Goal: Communication & Community: Answer question/provide support

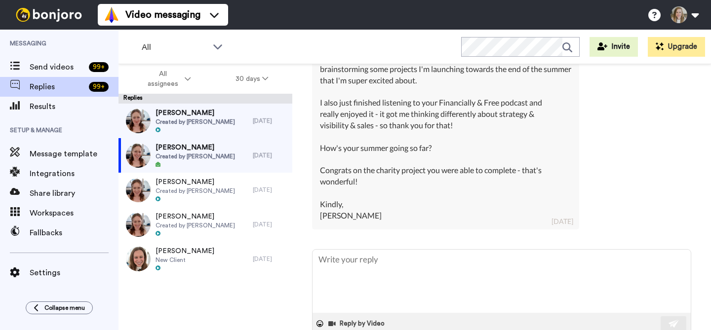
scroll to position [325, 0]
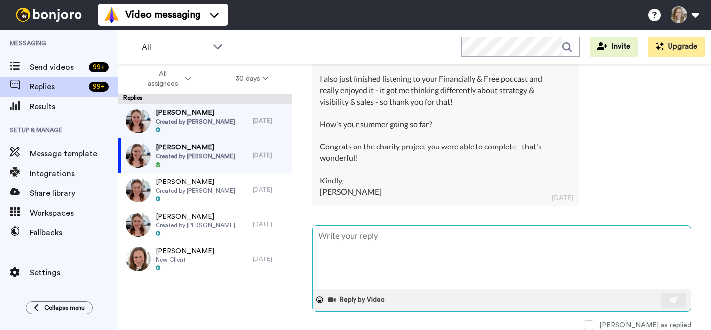
click at [446, 239] on textarea at bounding box center [501, 257] width 378 height 63
type textarea "Hi Francesca, It’s so wonderful to hear from you! I love that you’re diving int…"
type textarea "x"
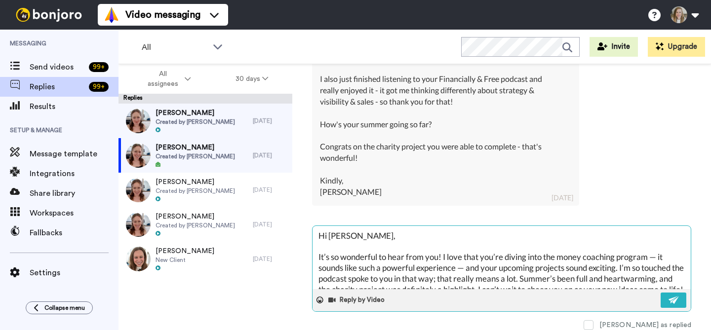
click at [396, 232] on textarea "Hi Francesca, It’s so wonderful to hear from you! I love that you’re diving int…" at bounding box center [501, 257] width 378 height 63
drag, startPoint x: 318, startPoint y: 259, endPoint x: 317, endPoint y: 234, distance: 24.2
click at [317, 234] on textarea "Hi Francesca, It’s so wonderful to hear from you! I love that you’re diving int…" at bounding box center [501, 257] width 378 height 63
click at [334, 251] on textarea "Hi Francesca, It’s so wonderful to hear from you! I love that you’re diving int…" at bounding box center [501, 257] width 378 height 63
click at [369, 236] on textarea "Hi Francesca, It’s so wonderful to hear from you! I love that you’re diving int…" at bounding box center [501, 257] width 378 height 63
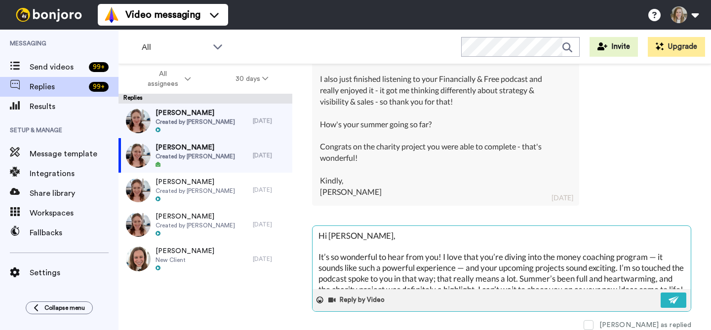
type textarea "Hi Francesca It’s so wonderful to hear from you! I love that you’re diving into…"
type textarea "x"
type textarea "Hi Francesc It’s so wonderful to hear from you! I love that you’re diving into …"
type textarea "x"
type textarea "Hi Francesc! It’s so wonderful to hear from you! I love that you’re diving into…"
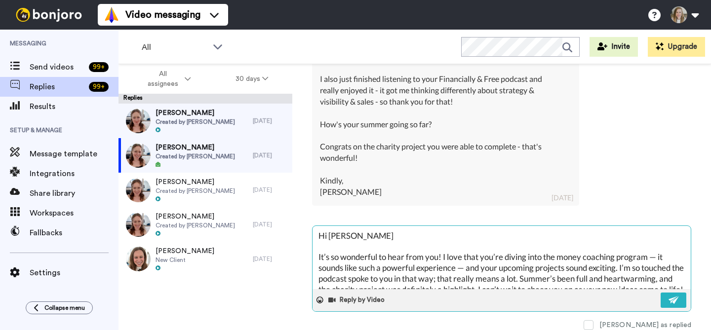
type textarea "x"
type textarea "Hi Francesc It’s so wonderful to hear from you! I love that you’re diving into …"
type textarea "x"
type textarea "Hi Francesca It’s so wonderful to hear from you! I love that you’re diving into…"
type textarea "x"
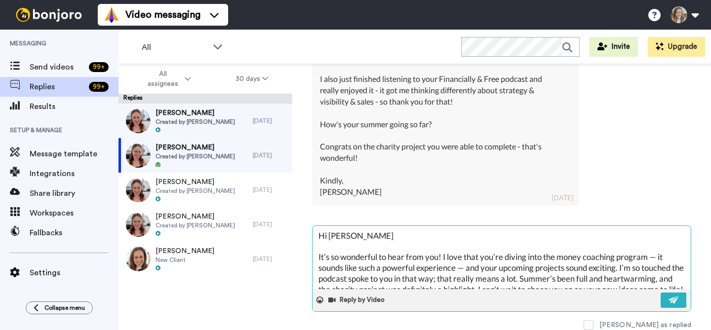
type textarea "Hi Francesca! It’s so wonderful to hear from you! I love that you’re diving int…"
type textarea "x"
type textarea "Hi Francesca! It’s so wonderful to hear from you! I love that you’re diving int…"
type textarea "x"
type textarea "Hi Francesca! I It’s so wonderful to hear from you! I love that you’re diving i…"
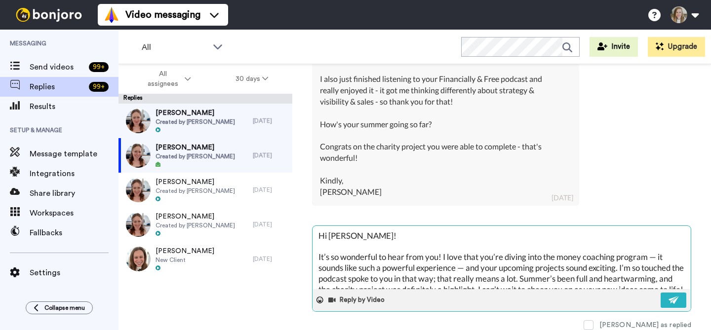
type textarea "x"
type textarea "Hi Francesca! I It’s so wonderful to hear from you! I love that you’re diving i…"
type textarea "x"
type textarea "Hi Francesca! I l It’s so wonderful to hear from you! I love that you’re diving…"
type textarea "x"
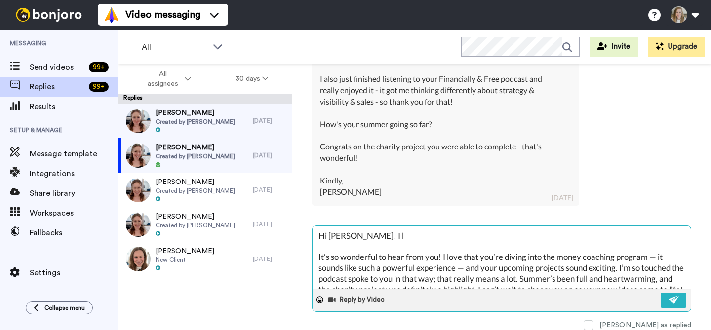
type textarea "Hi Francesca! I lo It’s so wonderful to hear from you! I love that you’re divin…"
type textarea "x"
type textarea "Hi Francesca! I lov It’s so wonderful to hear from you! I love that you’re divi…"
type textarea "x"
type textarea "Hi Francesca! I love It’s so wonderful to hear from you! I love that you’re div…"
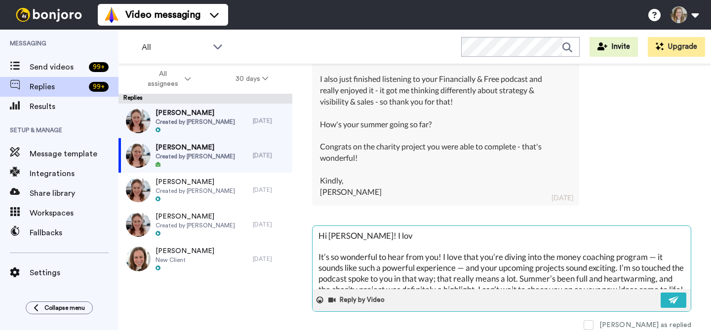
type textarea "x"
type textarea "Hi Francesca! I loved It’s so wonderful to hear from you! I love that you’re di…"
type textarea "x"
type textarea "Hi Francesca! I loved It’s so wonderful to hear from you! I love that you’re di…"
type textarea "x"
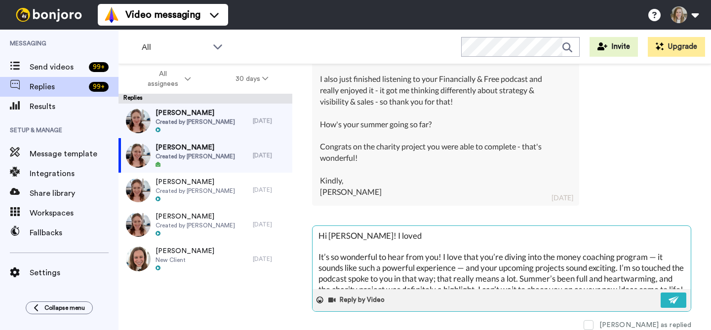
type textarea "Hi Francesca! I loved g It’s so wonderful to hear from you! I love that you’re …"
type textarea "x"
type textarea "Hi Francesca! I loved ge It’s so wonderful to hear from you! I love that you’re…"
type textarea "x"
type textarea "Hi Francesca! I loved get It’s so wonderful to hear from you! I love that you’r…"
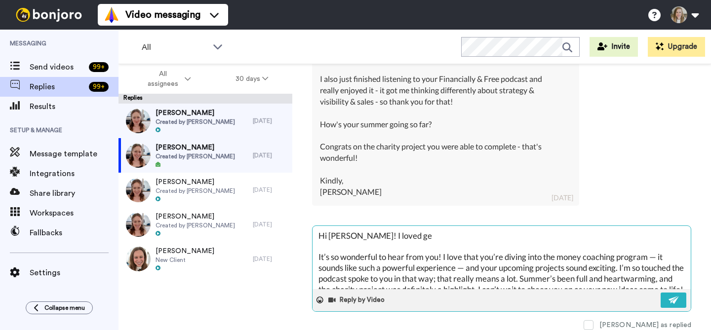
type textarea "x"
type textarea "Hi Francesca! I loved gett It’s so wonderful to hear from you! I love that you’…"
type textarea "x"
type textarea "Hi Francesca! I loved getti It’s so wonderful to hear from you! I love that you…"
type textarea "x"
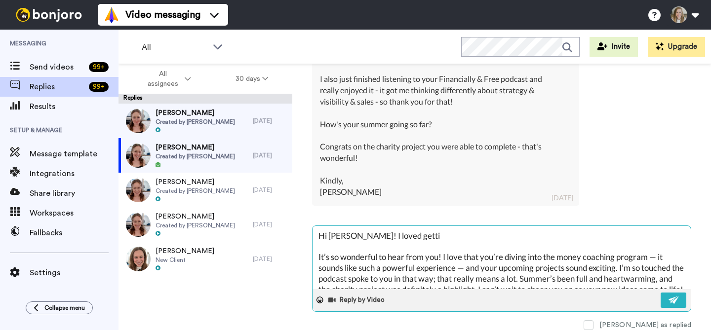
type textarea "Hi Francesca! I loved gettin It’s so wonderful to hear from you! I love that yo…"
type textarea "x"
type textarea "Hi Francesca! I loved getting It’s so wonderful to hear from you! I love that y…"
type textarea "x"
type textarea "Hi Francesca! I loved getting It’s so wonderful to hear from you! I love that y…"
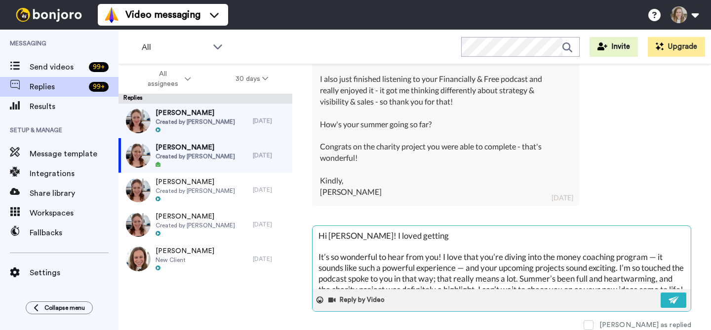
type textarea "x"
type textarea "Hi Francesca! I loved getting t It’s so wonderful to hear from you! I love that…"
type textarea "x"
type textarea "Hi Francesca! I loved getting th It’s so wonderful to hear from you! I love tha…"
type textarea "x"
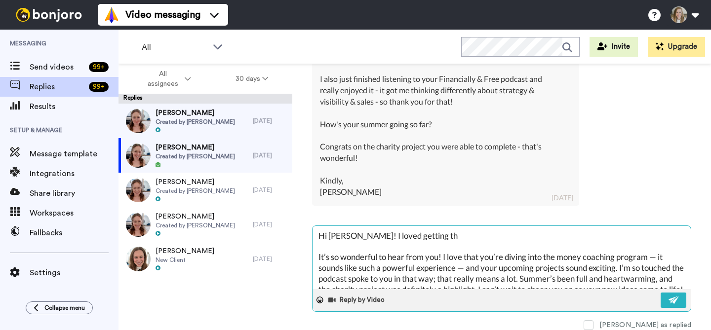
type textarea "Hi Francesca! I loved getting thi It’s so wonderful to hear from you! I love th…"
type textarea "x"
type textarea "Hi Francesca! I loved getting this It’s so wonderful to hear from you! I love t…"
type textarea "x"
type textarea "Hi Francesca! I loved getting this It’s so wonderful to hear from you! I love t…"
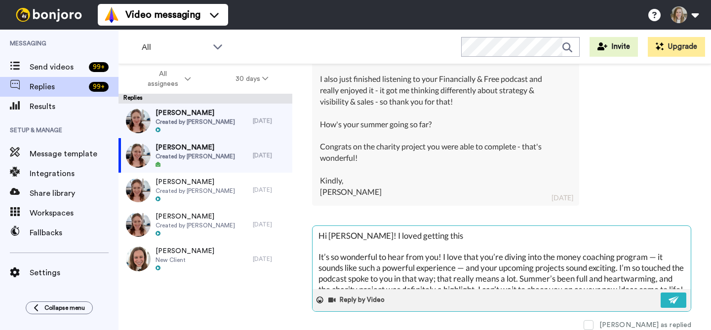
type textarea "x"
type textarea "Hi Francesca! I loved getting this u It’s so wonderful to hear from you! I love…"
type textarea "x"
type textarea "Hi Francesca! I loved getting this up It’s so wonderful to hear from you! I lov…"
type textarea "x"
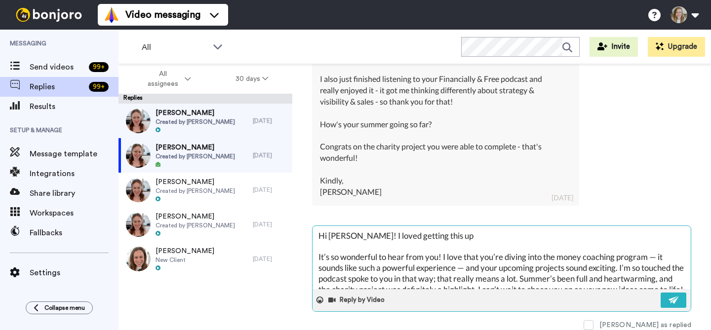
type textarea "Hi Francesca! I loved getting this upd It’s so wonderful to hear from you! I lo…"
type textarea "x"
type textarea "Hi Francesca! I loved getting this upda It’s so wonderful to hear from you! I l…"
type textarea "x"
type textarea "Hi Francesca! I loved getting this updat It’s so wonderful to hear from you! I …"
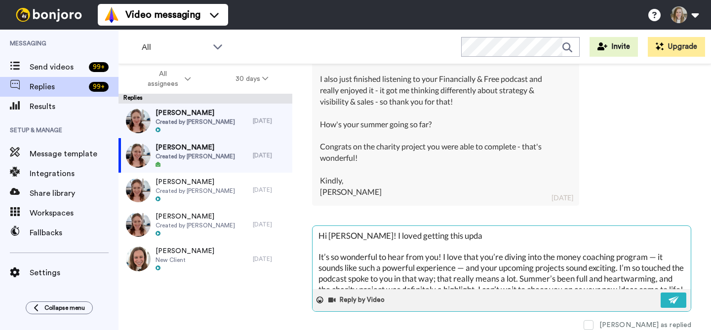
type textarea "x"
type textarea "Hi Francesca! I loved getting this update It’s so wonderful to hear from you! I…"
type textarea "x"
type textarea "Hi Francesca! I loved getting this update It’s so wonderful to hear from you! I…"
type textarea "x"
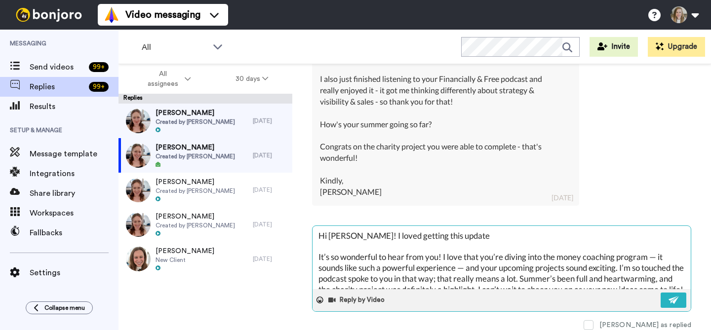
type textarea "Hi Francesca! I loved getting this update f It’s so wonderful to hear from you!…"
type textarea "x"
type textarea "Hi Francesca! I loved getting this update fr It’s so wonderful to hear from you…"
type textarea "x"
type textarea "Hi Francesca! I loved getting this update fro It’s so wonderful to hear from yo…"
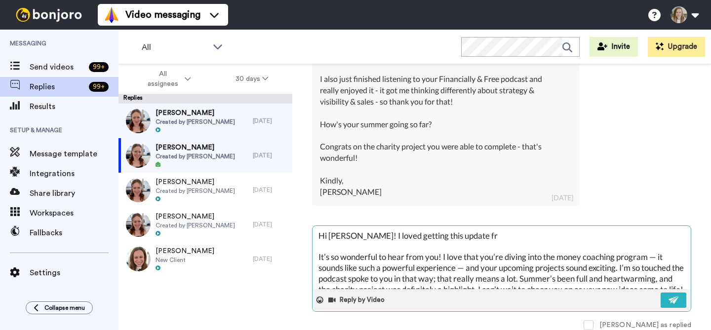
type textarea "x"
type textarea "Hi Francesca! I loved getting this update from It’s so wonderful to hear from y…"
type textarea "x"
type textarea "Hi Francesca! I loved getting this update from It’s so wonderful to hear from y…"
type textarea "x"
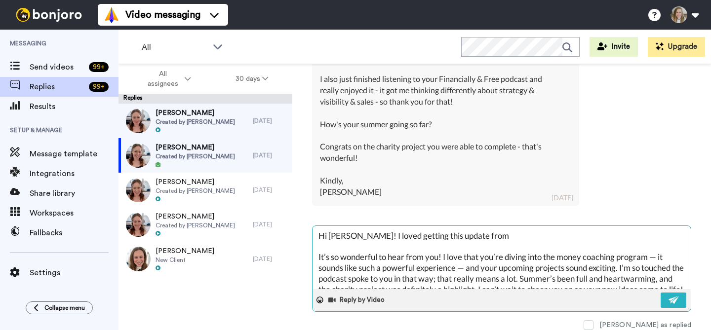
type textarea "Hi Francesca! I loved getting this update from y It’s so wonderful to hear from…"
type textarea "x"
type textarea "Hi Francesca! I loved getting this update from yo It’s so wonderful to hear fro…"
type textarea "x"
type textarea "Hi Francesca! I loved getting this update from you It’s so wonderful to hear fr…"
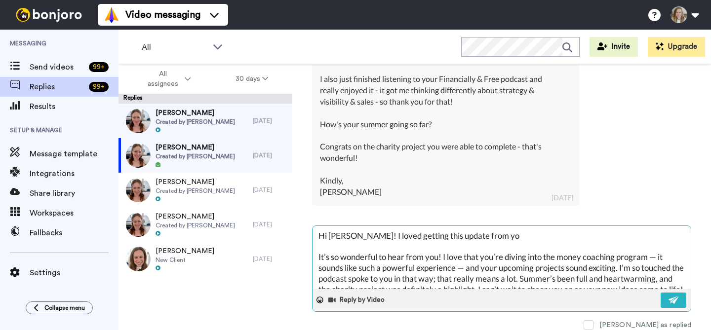
type textarea "x"
type textarea "Hi Francesca! I loved getting this update from you! It’s so wonderful to hear f…"
type textarea "x"
click at [366, 236] on textarea "Hi Francesca! I loved getting this update from you! It’s so wonderful to hear f…" at bounding box center [501, 257] width 378 height 63
type textarea "Hi Francesca I loved getting this update from you! It’s so wonderful to hear fr…"
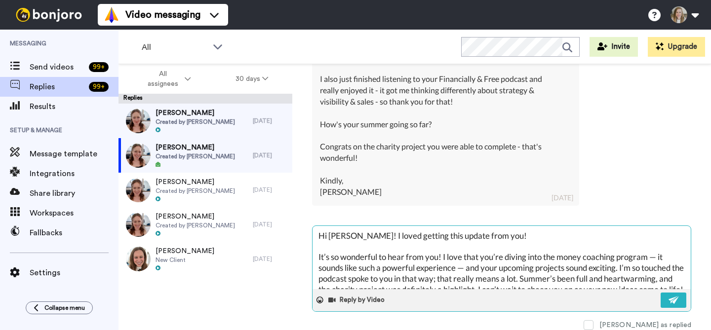
type textarea "x"
type textarea "Hi Francesca, I loved getting this update from you! It’s so wonderful to hear f…"
type textarea "x"
type textarea "Hi Francesca,I loved getting this update from you! It’s so wonderful to hear fr…"
type textarea "x"
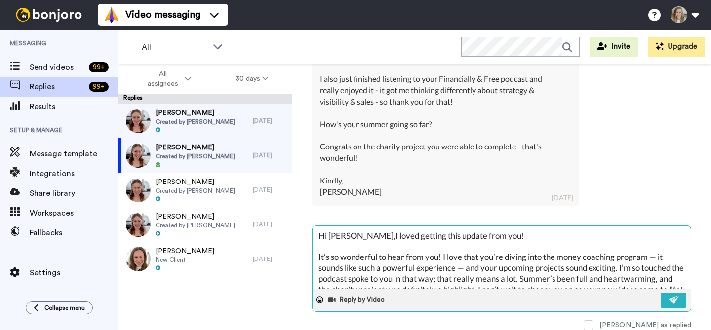
type textarea "Hi Francesca, I loved getting this update from you! It’s so wonderful to hear f…"
type textarea "x"
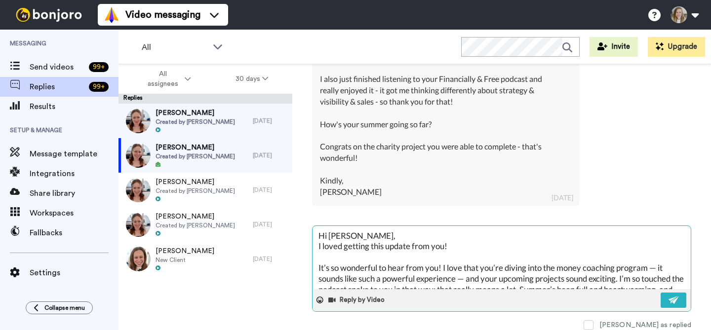
type textarea "Hi Francesca, I loved getting this update from you! It’s so wonderful to hear f…"
type textarea "x"
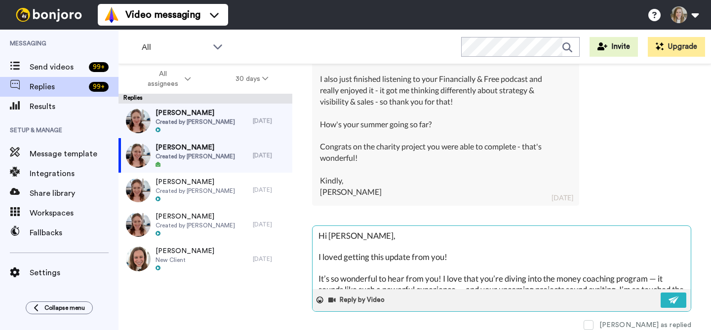
drag, startPoint x: 443, startPoint y: 280, endPoint x: 312, endPoint y: 281, distance: 130.8
click at [312, 281] on textarea "Hi Francesca, I loved getting this update from you! It’s so wonderful to hear f…" at bounding box center [501, 257] width 378 height 63
type textarea "Hi Francesca, I loved getting this update from you! I love that you’re diving i…"
type textarea "x"
type textarea "Hi Francesca, I loved getting this update from you! I love that you’re diving i…"
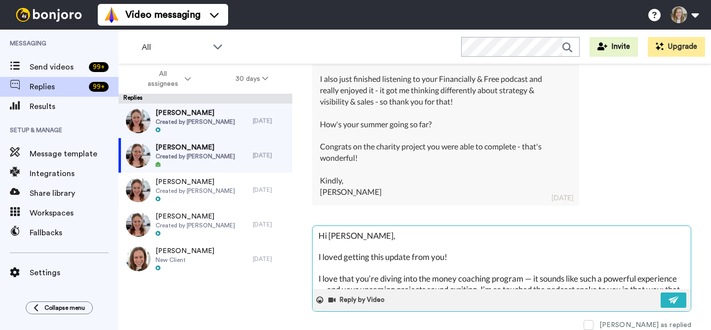
type textarea "x"
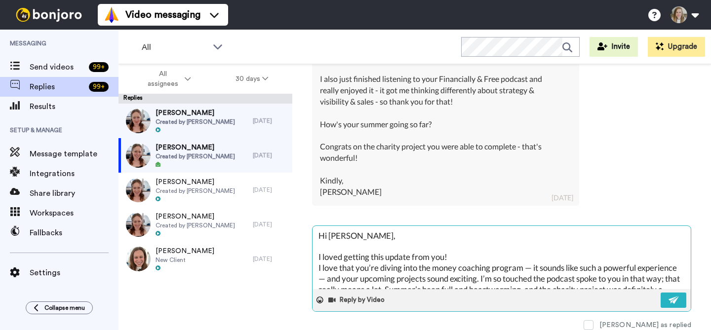
type textarea "Hi Francesca, I loved getting this update from you!I love that you’re diving in…"
type textarea "x"
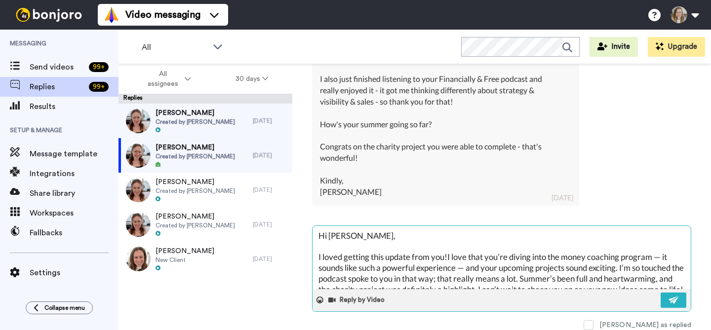
type textarea "Hi Francesca, I loved getting this update from you! I love that you’re diving i…"
type textarea "x"
click at [474, 270] on textarea "Hi Francesca, I loved getting this update from you! I love that you’re diving i…" at bounding box center [501, 257] width 378 height 63
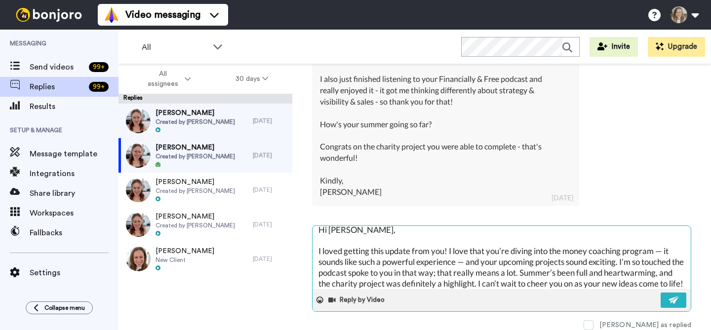
scroll to position [13, 0]
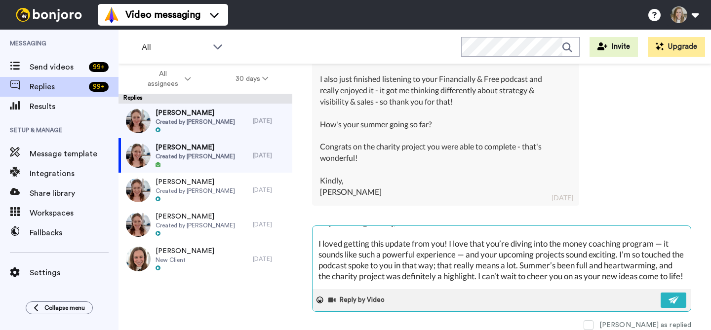
type textarea "Hi Francesca, I loved getting this update from you! I love that you’re diving i…"
type textarea "x"
type textarea "Hi Francesca, I loved getting this update from you! I love that you’re diving i…"
type textarea "x"
type textarea "Hi Francesca, I loved getting this update from you! I love that you’re diving i…"
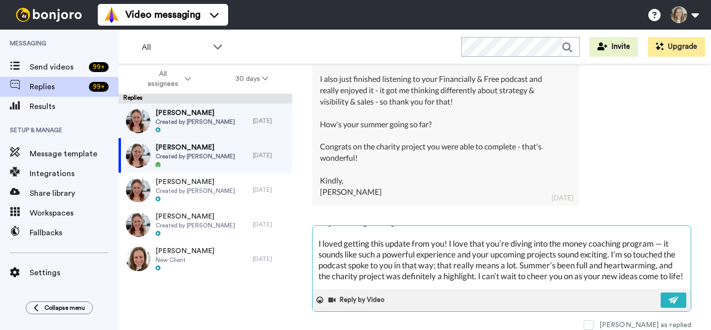
type textarea "x"
type textarea "Hi Francesca, I loved getting this update from you! I love that you’re diving i…"
type textarea "x"
type textarea "Hi Francesca, I loved getting this update from you! I love that you’re diving i…"
type textarea "x"
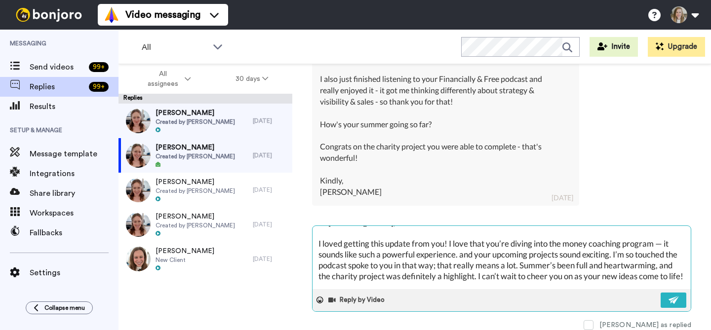
click at [490, 254] on textarea "Hi Francesca, I loved getting this update from you! I love that you’re diving i…" at bounding box center [501, 257] width 378 height 63
click at [487, 255] on textarea "Hi Francesca, I loved getting this update from you! I love that you’re diving i…" at bounding box center [501, 257] width 378 height 63
type textarea "Hi Francesca, I loved getting this update from you! I love that you’re diving i…"
type textarea "x"
type textarea "Hi Francesca, I loved getting this update from you! I love that you’re diving i…"
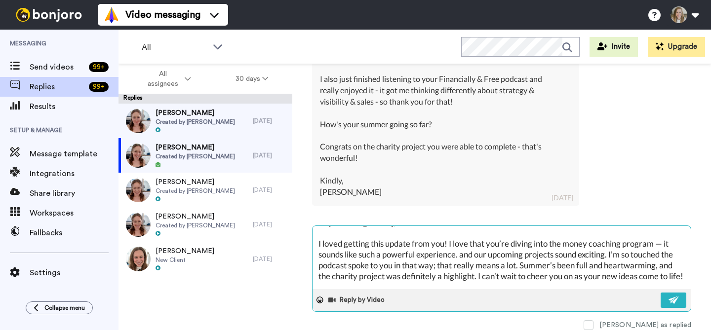
type textarea "x"
type textarea "Hi Francesca, I loved getting this update from you! I love that you’re diving i…"
type textarea "x"
type textarea "Hi Francesca, I loved getting this update from you! I love that you’re diving i…"
type textarea "x"
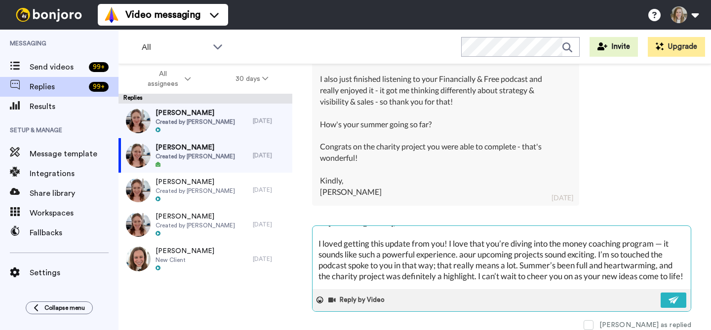
type textarea "Hi Francesca, I loved getting this update from you! I love that you’re diving i…"
type textarea "x"
type textarea "Hi Francesca, I loved getting this update from you! I love that you’re diving i…"
type textarea "x"
click at [318, 245] on textarea "Hi Francesca, I loved getting this update from you! I love that you’re diving i…" at bounding box center [501, 257] width 378 height 63
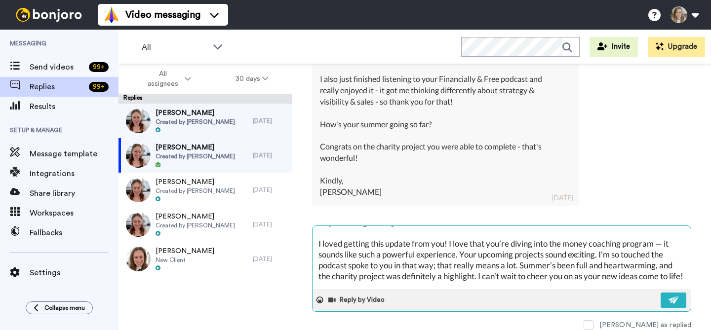
type textarea "Hi Francesca, I loved getting this update from you! I love that you’re diving i…"
type textarea "x"
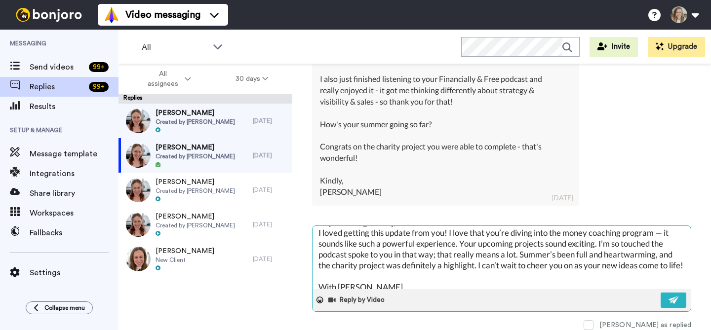
type textarea "Hi Francesca,I loved getting this update from you! I love that you’re diving in…"
type textarea "x"
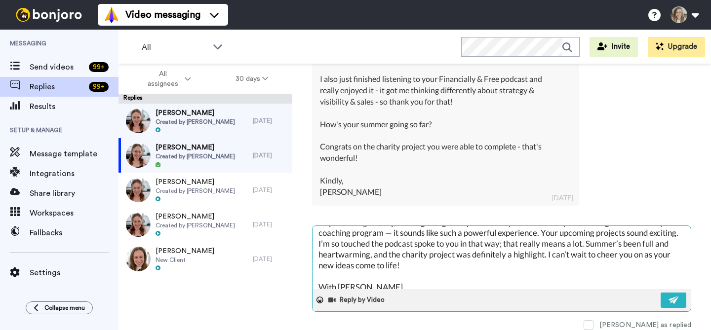
scroll to position [2, 0]
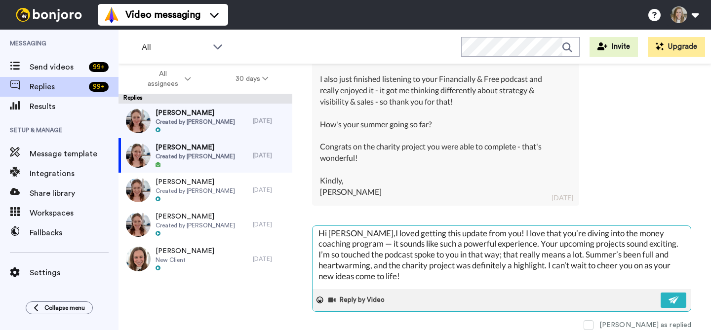
click at [329, 236] on textarea "Hi Francesca,I loved getting this update from you! I love that you’re diving in…" at bounding box center [501, 257] width 378 height 63
type textarea "HiFrancesca,I loved getting this update from you! I love that you’re diving int…"
type textarea "x"
type textarea "HFrancesca,I loved getting this update from you! I love that you’re diving into…"
type textarea "x"
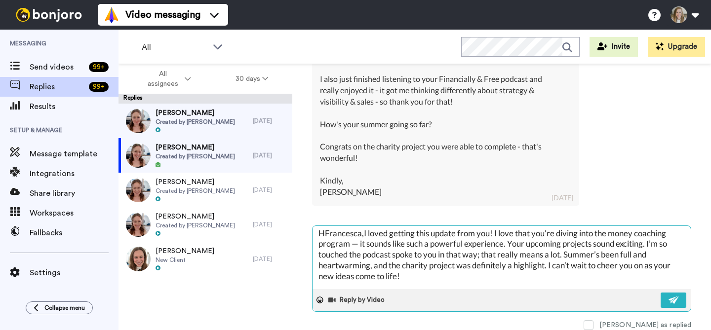
type textarea "Francesca,I loved getting this update from you! I love that you’re diving into …"
type textarea "x"
click at [357, 233] on textarea "Francesca,I loved getting this update from you! I love that you’re diving into …" at bounding box center [501, 257] width 378 height 63
type textarea "Francesca, I loved getting this update from you! I love that you’re diving into…"
type textarea "x"
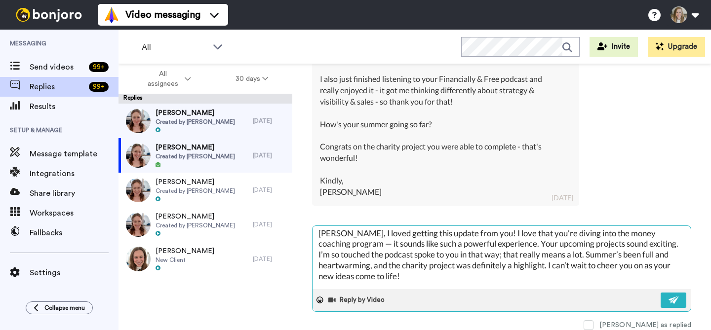
drag, startPoint x: 457, startPoint y: 236, endPoint x: 468, endPoint y: 235, distance: 11.4
click at [458, 235] on textarea "Francesca, I loved getting this update from you! I love that you’re diving into…" at bounding box center [501, 257] width 378 height 63
click at [488, 233] on textarea "Francesca, I loved getting this update from you! I love that you’re diving into…" at bounding box center [501, 257] width 378 height 63
type textarea "Francesca, I loved getting this update from you!I love that you’re diving into …"
type textarea "x"
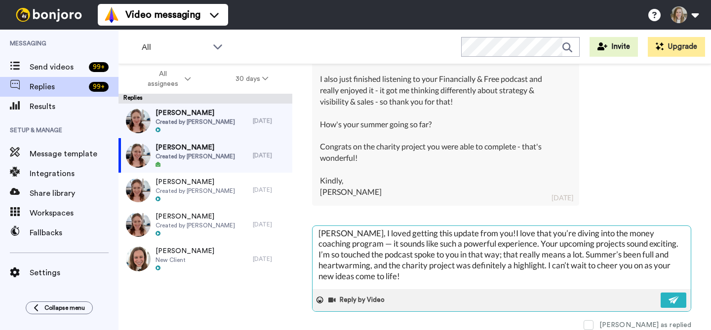
type textarea "Francesca, I loved getting this update from you! I love that you’re diving into…"
type textarea "x"
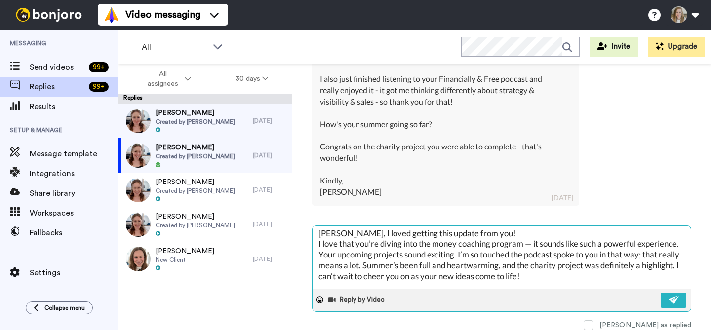
scroll to position [13, 0]
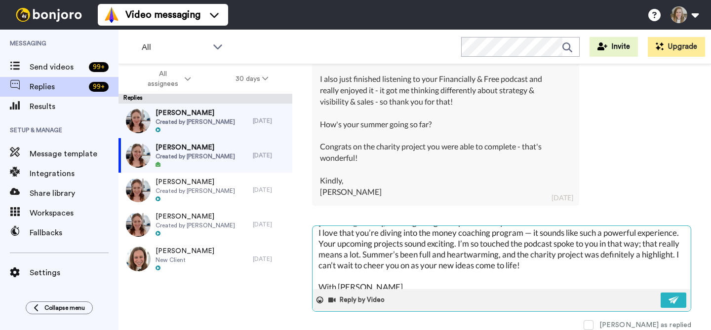
type textarea "Francesca, I loved getting this update from you! I love that you’re diving into…"
type textarea "x"
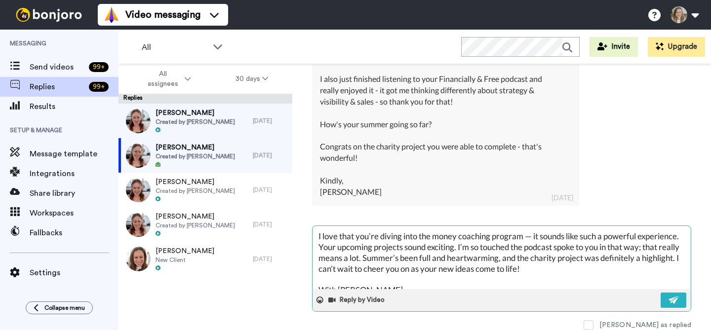
scroll to position [38, 0]
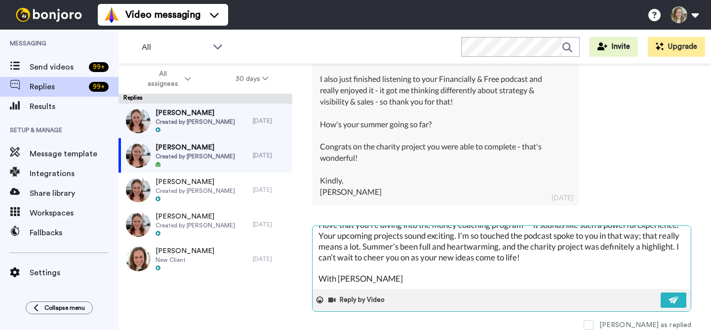
drag, startPoint x: 436, startPoint y: 242, endPoint x: 350, endPoint y: 243, distance: 85.9
click at [350, 243] on textarea "Francesca, I loved getting this update from you! I love that you’re diving into…" at bounding box center [501, 257] width 378 height 63
type textarea "Francesca, I loved getting this update from you! I love that you’re diving into…"
type textarea "x"
type textarea "Francesca, I loved getting this update from you! I love that you’re diving into…"
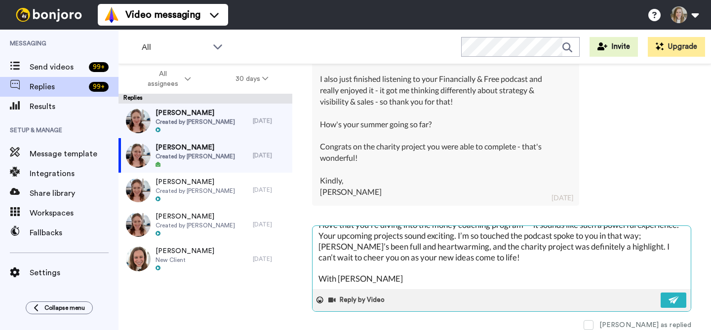
type textarea "x"
type textarea "Francesca, I loved getting this update from you! I love that you’re diving into…"
type textarea "x"
type textarea "Francesca, I loved getting this update from you! I love that you’re diving into…"
type textarea "x"
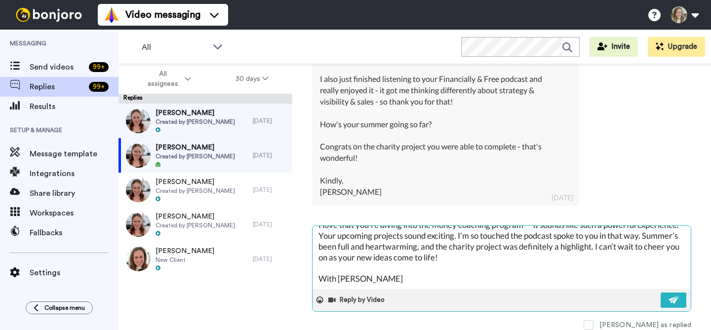
type textarea "Francesca, I loved getting this update from you! I love that you’re diving into…"
type textarea "x"
type textarea "Francesca, I loved getting this update from you! I love that you’re diving into…"
type textarea "x"
type textarea "Francesca, I loved getting this update from you! I love that you’re diving into…"
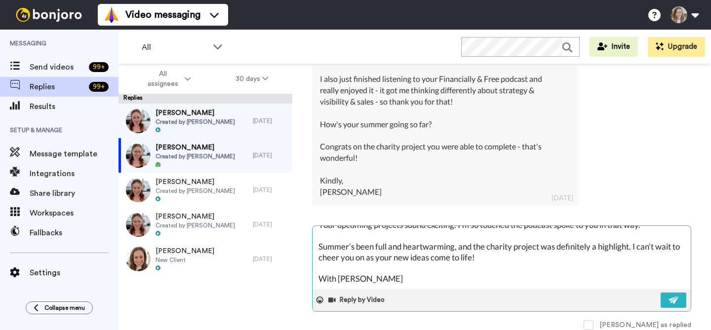
type textarea "x"
click at [635, 237] on textarea "Francesca, I loved getting this update from you! I love that you’re diving into…" at bounding box center [501, 257] width 378 height 63
type textarea "Francesca, I loved getting this update from you! I love that you’re diving into…"
type textarea "x"
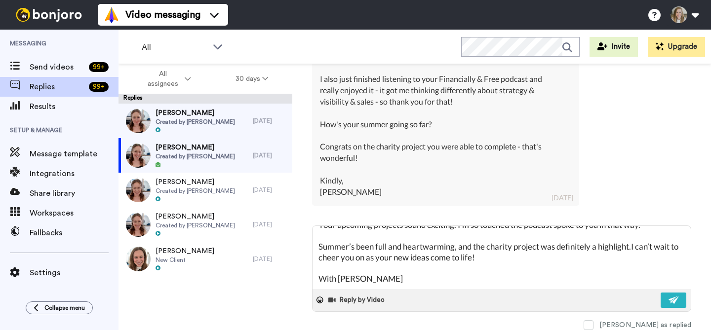
type textarea "Francesca, I loved getting this update from you! I love that you’re diving into…"
type textarea "x"
type textarea "Francesca, I loved getting this update from you! I love that you’re diving into…"
type textarea "x"
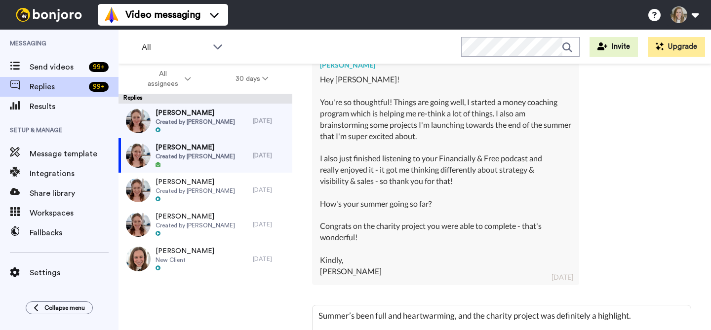
scroll to position [325, 0]
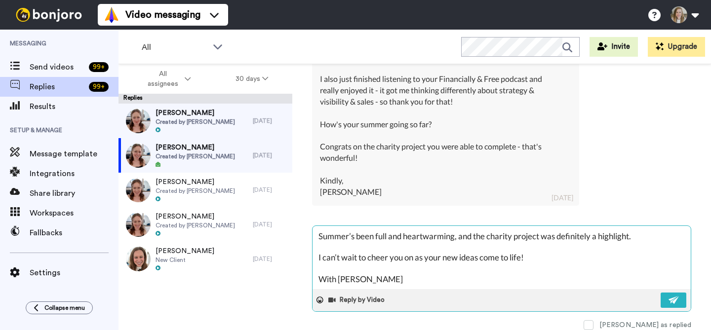
drag, startPoint x: 339, startPoint y: 279, endPoint x: 321, endPoint y: 267, distance: 21.1
click at [321, 267] on textarea "Francesca, I loved getting this update from you! I love that you’re diving into…" at bounding box center [501, 257] width 378 height 63
type textarea "Francesca, I loved getting this update from you! I love that you’re diving into…"
type textarea "x"
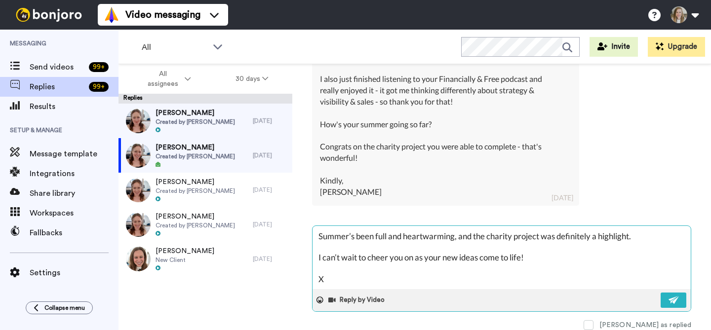
type textarea "Francesca, I loved getting this update from you! I love that you’re diving into…"
type textarea "x"
type textarea "Francesca, I loved getting this update from you! I love that you’re diving into…"
type textarea "x"
type textarea "Francesca, I loved getting this update from you! I love that you’re diving into…"
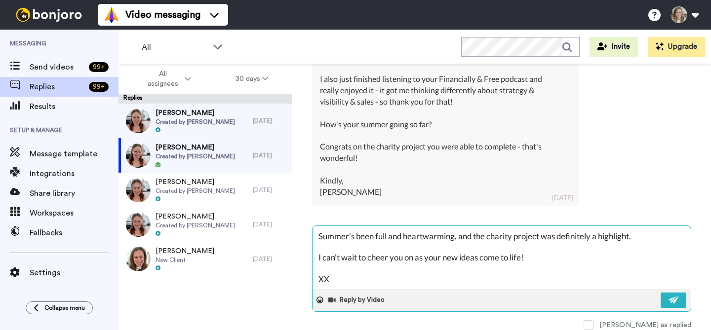
type textarea "x"
type textarea "Francesca, I loved getting this update from you! I love that you’re diving into…"
type textarea "x"
type textarea "Francesca, I loved getting this update from you! I love that you’re diving into…"
type textarea "x"
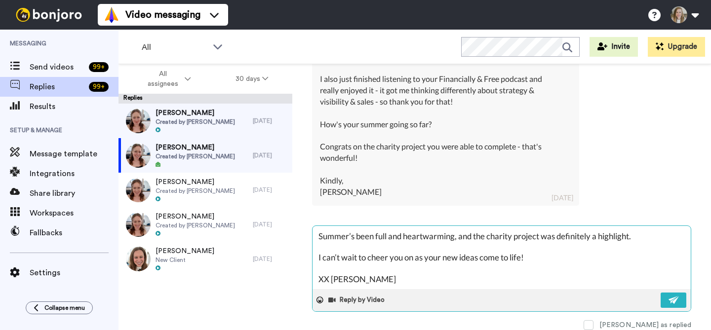
type textarea "Francesca, I loved getting this update from you! I love that you’re diving into…"
type textarea "x"
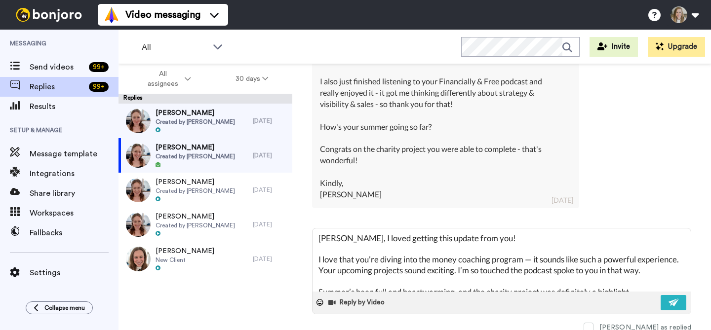
scroll to position [325, 0]
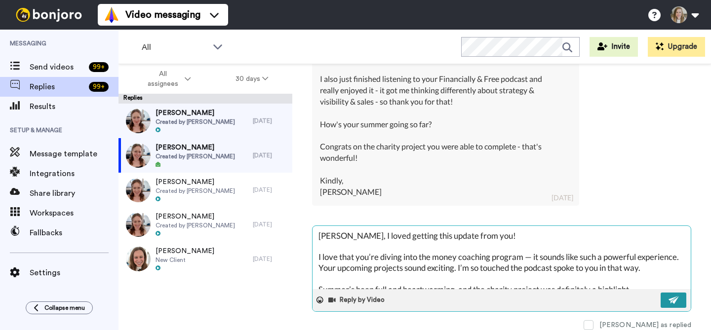
type textarea "Francesca, I loved getting this update from you! I love that you’re diving into…"
click at [671, 297] on img at bounding box center [673, 300] width 11 height 8
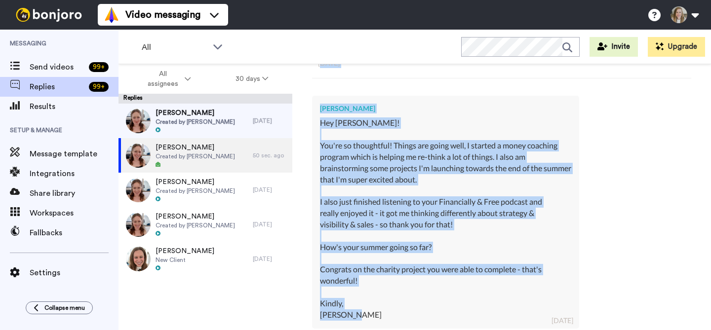
scroll to position [196, 0]
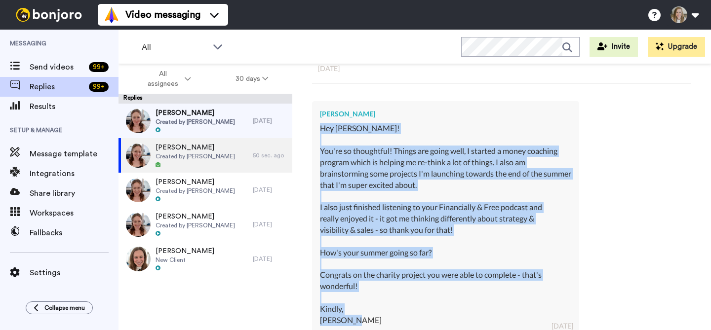
drag, startPoint x: 356, startPoint y: 264, endPoint x: 319, endPoint y: 131, distance: 137.9
click at [319, 131] on div "Francesca Zoia Hey Anna! You're so thoughtful! Things are going well, I started…" at bounding box center [445, 217] width 267 height 232
copy div "Hey Anna! You're so thoughtful! Things are going well, I started a money coachi…"
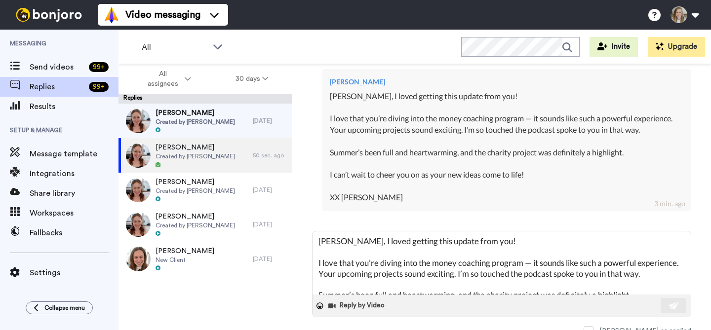
scroll to position [468, 0]
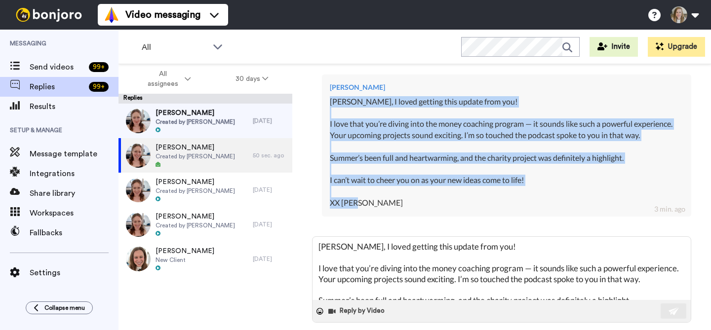
drag, startPoint x: 343, startPoint y: 209, endPoint x: 331, endPoint y: 103, distance: 106.8
click at [331, 103] on div "Francesca, I loved getting this update from you! I love that you’re diving into…" at bounding box center [506, 152] width 353 height 113
copy div "Francesca, I loved getting this update from you! I love that you’re diving into…"
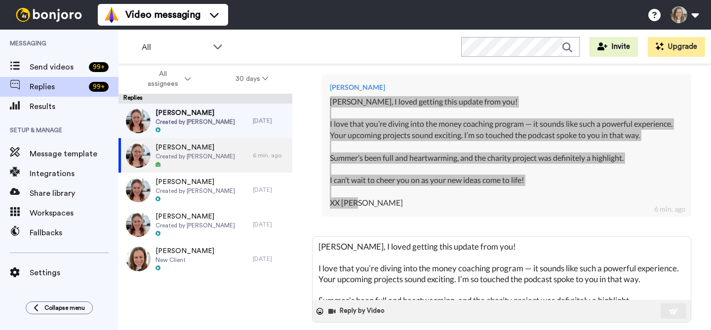
type textarea "x"
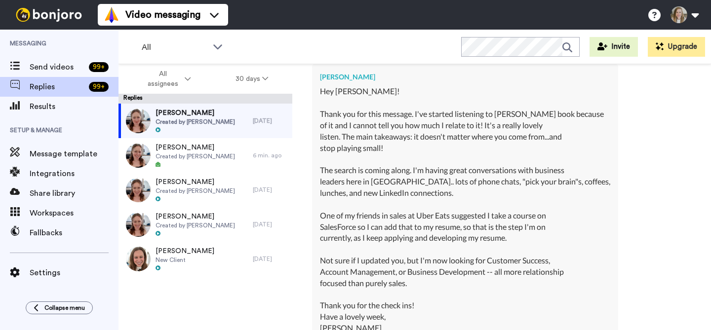
scroll to position [328, 0]
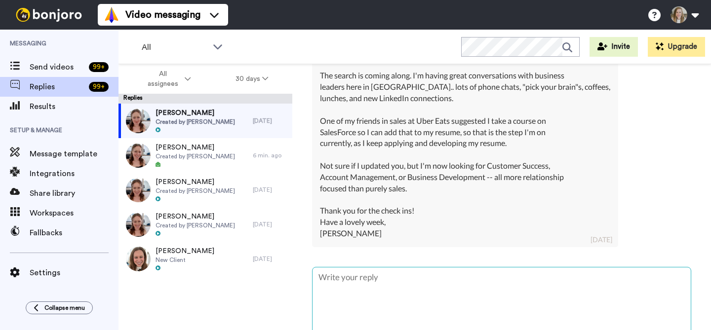
type textarea "x"
paste textarea "Hi [PERSON_NAME], I’m so happy to hear how much [PERSON_NAME] book is resonatin…"
type textarea "Hi [PERSON_NAME], I’m so happy to hear how much [PERSON_NAME] book is resonatin…"
type textarea "x"
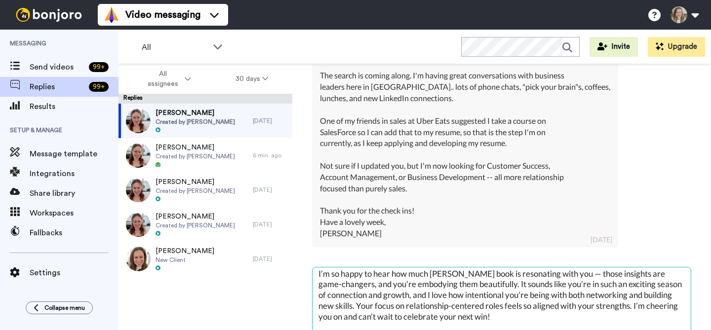
scroll to position [0, 0]
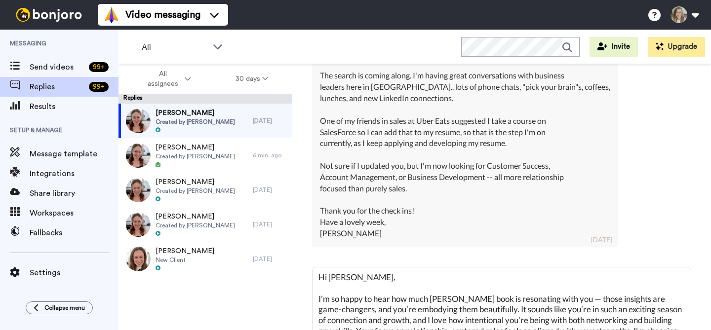
drag, startPoint x: 318, startPoint y: 300, endPoint x: 311, endPoint y: 277, distance: 23.4
click at [311, 277] on div "[PERSON_NAME] Delete Open original Resend Created by [PERSON_NAME] : [DATE] [EM…" at bounding box center [501, 214] width 418 height 301
type textarea "AI’m so happy to hear how much [PERSON_NAME] book is resonating with you — thos…"
type textarea "x"
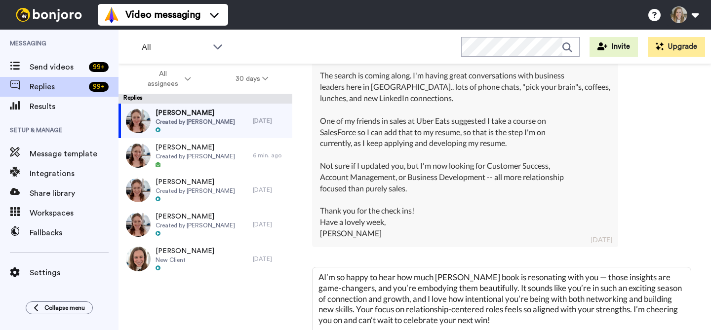
type textarea "[PERSON_NAME]’m so happy to hear how much [PERSON_NAME] book is resonating with…"
type textarea "x"
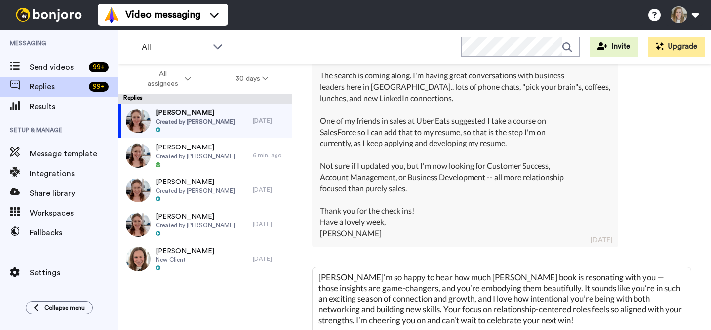
type textarea "[PERSON_NAME]’m so happy to hear how much [PERSON_NAME] book is resonating with…"
type textarea "x"
type textarea "[PERSON_NAME]’m so happy to hear how much [PERSON_NAME] book is resonating with…"
type textarea "x"
type textarea "[PERSON_NAME]’m so happy to hear how much [PERSON_NAME] book is resonating with…"
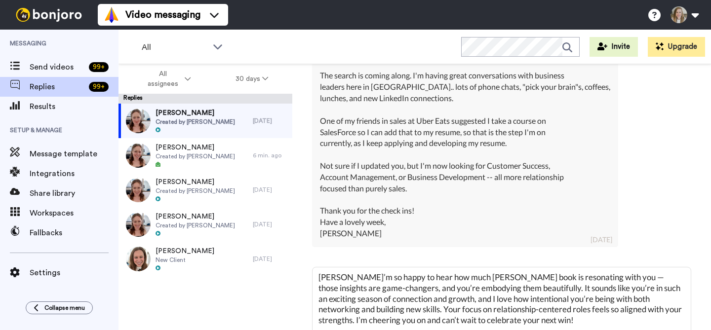
type textarea "x"
type textarea "[PERSON_NAME]’m so happy to hear how much [PERSON_NAME] book is resonating with…"
type textarea "x"
type textarea "[PERSON_NAME],I’m so happy to hear how much [PERSON_NAME] book is resonating wi…"
type textarea "x"
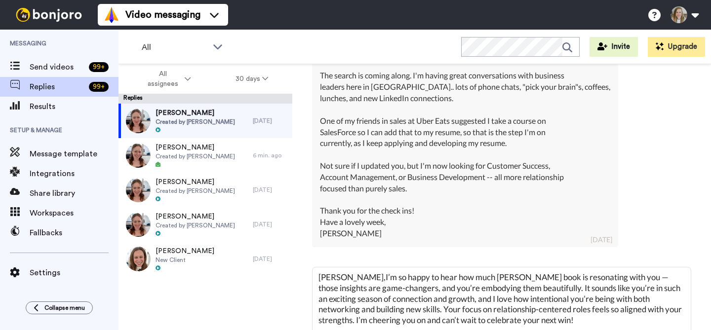
type textarea "[PERSON_NAME], I’m so happy to hear how much [PERSON_NAME] book is resonating w…"
type textarea "x"
click at [487, 286] on textarea "[PERSON_NAME], I’m so happy to hear how much [PERSON_NAME] book is resonating w…" at bounding box center [501, 298] width 378 height 63
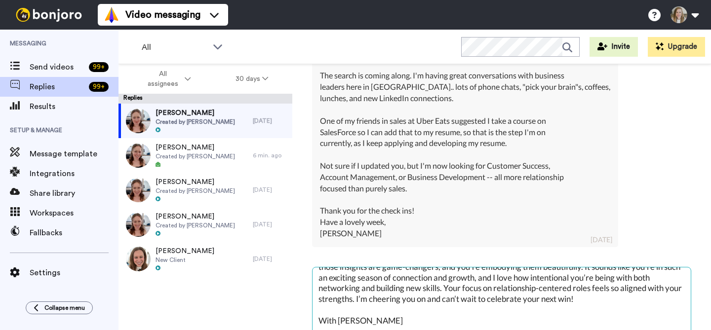
scroll to position [32, 0]
drag, startPoint x: 350, startPoint y: 312, endPoint x: 305, endPoint y: 312, distance: 44.9
click at [305, 312] on div "[PERSON_NAME] Delete Open original Resend Created by [PERSON_NAME] : [DATE] [EM…" at bounding box center [501, 214] width 418 height 301
type textarea "[PERSON_NAME], I’m so happy to hear how much [PERSON_NAME] book is resonating w…"
type textarea "x"
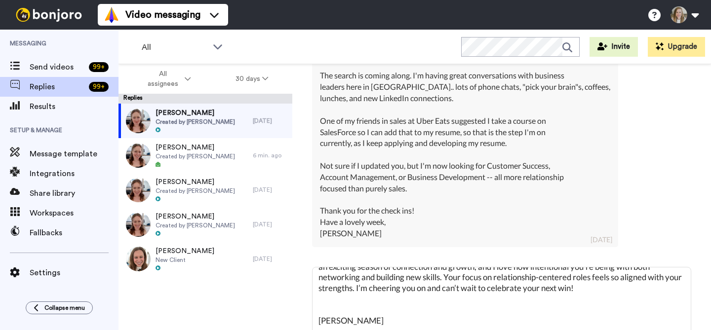
type textarea "[PERSON_NAME], I’m so happy to hear how much [PERSON_NAME] book is resonating w…"
type textarea "x"
type textarea "[PERSON_NAME], I’m so happy to hear how much [PERSON_NAME] book is resonating w…"
type textarea "x"
type textarea "[PERSON_NAME], I’m so happy to hear how much [PERSON_NAME] book is resonating w…"
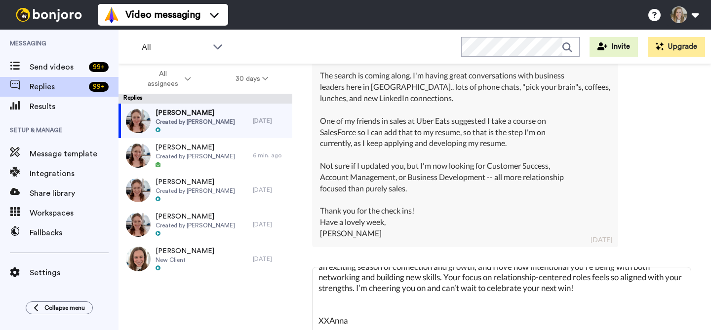
type textarea "x"
type textarea "[PERSON_NAME], I’m so happy to hear how much [PERSON_NAME] book is resonating w…"
type textarea "x"
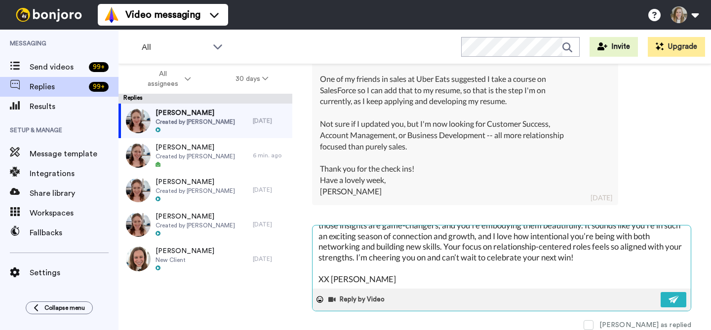
scroll to position [21, 0]
type textarea "[PERSON_NAME], I’m so happy to hear how much [PERSON_NAME] book is resonating w…"
click at [660, 294] on button at bounding box center [673, 299] width 26 height 15
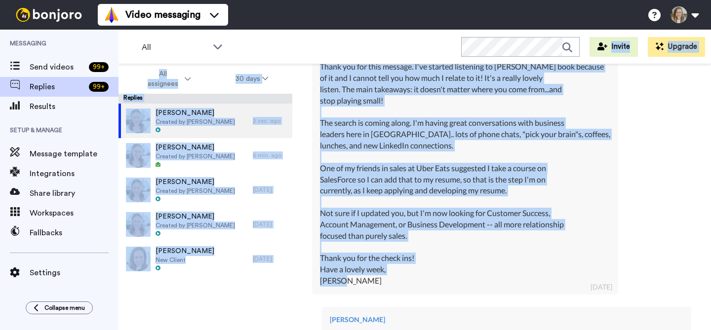
scroll to position [249, 0]
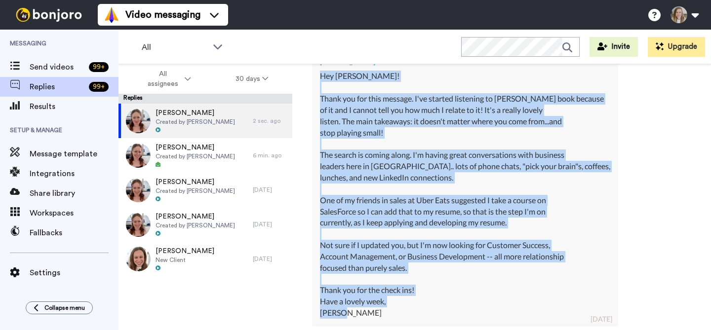
drag, startPoint x: 355, startPoint y: 226, endPoint x: 320, endPoint y: 77, distance: 152.7
click at [320, 77] on div "Hey [PERSON_NAME]! Thank you for this message. I've started listening to [PERSO…" at bounding box center [465, 195] width 290 height 248
copy div "Hey [PERSON_NAME]! Thank you for this message. I've started listening to [PERSO…"
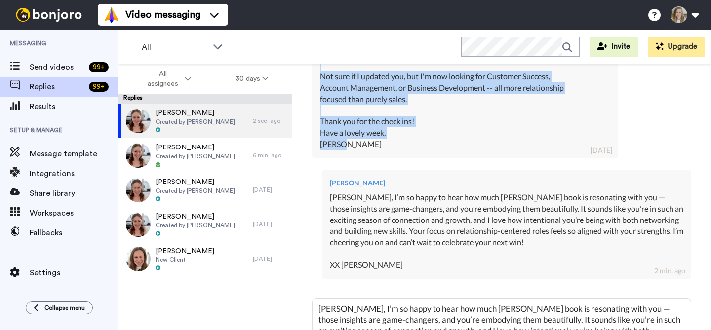
scroll to position [425, 0]
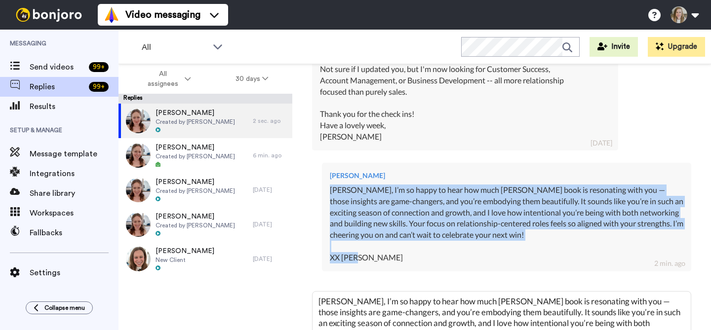
drag, startPoint x: 362, startPoint y: 251, endPoint x: 325, endPoint y: 192, distance: 69.4
click at [325, 192] on div "[PERSON_NAME] [PERSON_NAME], I’m so happy to hear how much [PERSON_NAME] book i…" at bounding box center [506, 217] width 369 height 109
copy div "[PERSON_NAME], I’m so happy to hear how much [PERSON_NAME] book is resonating w…"
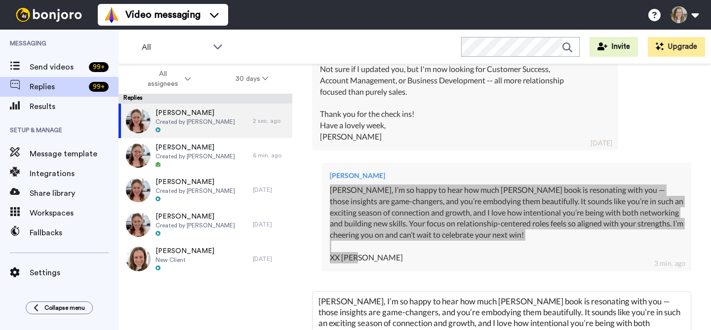
type textarea "x"
